Goal: Navigation & Orientation: Locate item on page

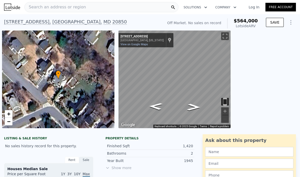
click at [152, 106] on icon "Go Northwest, N Grandin Ave" at bounding box center [155, 106] width 25 height 10
click at [154, 105] on icon "Go Northwest, N Grandin Ave" at bounding box center [155, 106] width 24 height 10
click at [154, 107] on icon "Go Northwest, N Grandin Ave" at bounding box center [155, 107] width 23 height 10
click at [155, 111] on icon "Go Northwest, N Grandin Ave" at bounding box center [156, 107] width 28 height 11
click at [155, 109] on icon "Go Northwest, N Grandin Ave" at bounding box center [156, 107] width 24 height 10
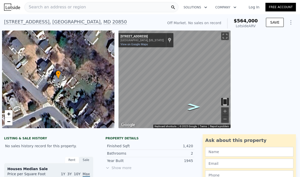
click at [193, 104] on icon "Go Southeast, N Grandin Ave" at bounding box center [194, 107] width 24 height 10
click at [196, 106] on icon "Go Southeast, N Grandin Ave" at bounding box center [193, 105] width 28 height 11
click at [194, 107] on icon "Go Southeast, N Grandin Ave" at bounding box center [193, 107] width 23 height 10
click at [194, 106] on icon "Go Southeast, N Grandin Ave" at bounding box center [193, 107] width 24 height 10
click at [196, 108] on icon "Go Southeast, N Grandin Ave" at bounding box center [193, 107] width 25 height 10
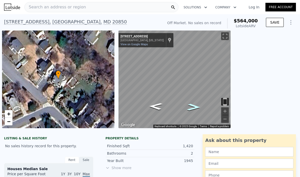
click at [194, 110] on icon "Go Southeast, N Grandin Ave" at bounding box center [193, 107] width 25 height 10
click at [192, 111] on icon "Go Southeast, Grandin Ave" at bounding box center [194, 106] width 26 height 10
click at [194, 109] on icon "Go Southeast, Grandin Ave" at bounding box center [194, 106] width 26 height 10
click at [192, 109] on icon "Go Southeast, Grandin Ave" at bounding box center [193, 107] width 23 height 10
click at [159, 106] on icon "Go Northwest, Grandin Ave" at bounding box center [155, 107] width 23 height 10
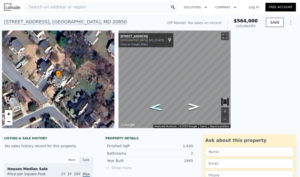
click at [153, 108] on icon "Go Northwest, Grandin Ave" at bounding box center [156, 107] width 26 height 10
click at [153, 107] on icon "Go West, Reading Terrace" at bounding box center [158, 110] width 35 height 12
click at [160, 112] on icon "Go West, Reading Terrace" at bounding box center [164, 111] width 38 height 11
click at [187, 104] on icon "Go East, Reading Terrace" at bounding box center [185, 101] width 38 height 11
click at [191, 104] on icon "Go East, Grandin Ave" at bounding box center [190, 104] width 35 height 12
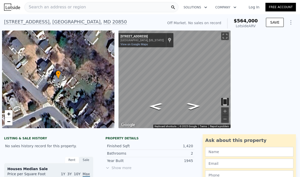
click at [151, 107] on icon "Go Northwest, N Grandin Ave" at bounding box center [155, 106] width 25 height 10
click at [156, 107] on icon "Go Northwest, N Grandin Ave" at bounding box center [155, 106] width 25 height 10
click at [190, 111] on icon "Go Southeast, N Grandin Ave" at bounding box center [193, 107] width 25 height 10
